Goal: Navigation & Orientation: Understand site structure

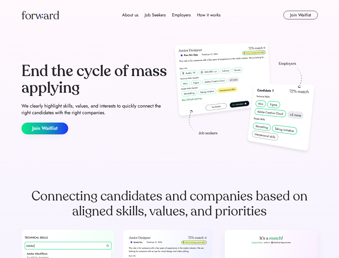
click at [170, 129] on div "End the cycle of mass applying We clearly highlight skills, values, and interes…" at bounding box center [169, 99] width 297 height 116
click at [170, 15] on div "About us Job Seekers Employers How it works" at bounding box center [172, 15] width 212 height 6
click at [40, 15] on img at bounding box center [40, 15] width 38 height 9
click at [171, 15] on div "About us Job Seekers Employers How it works" at bounding box center [172, 15] width 212 height 6
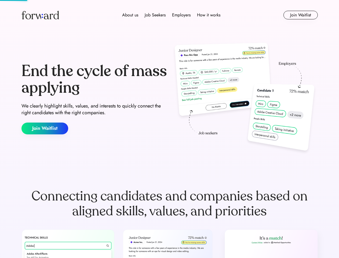
click at [130, 15] on div "About us" at bounding box center [130, 15] width 16 height 6
click at [155, 15] on div "Job Seekers" at bounding box center [155, 15] width 21 height 6
click at [181, 15] on div "Employers" at bounding box center [181, 15] width 19 height 6
click at [209, 15] on div "How it works" at bounding box center [208, 15] width 23 height 6
click at [301, 15] on button "Join Waitlist" at bounding box center [301, 15] width 34 height 9
